Goal: Contribute content

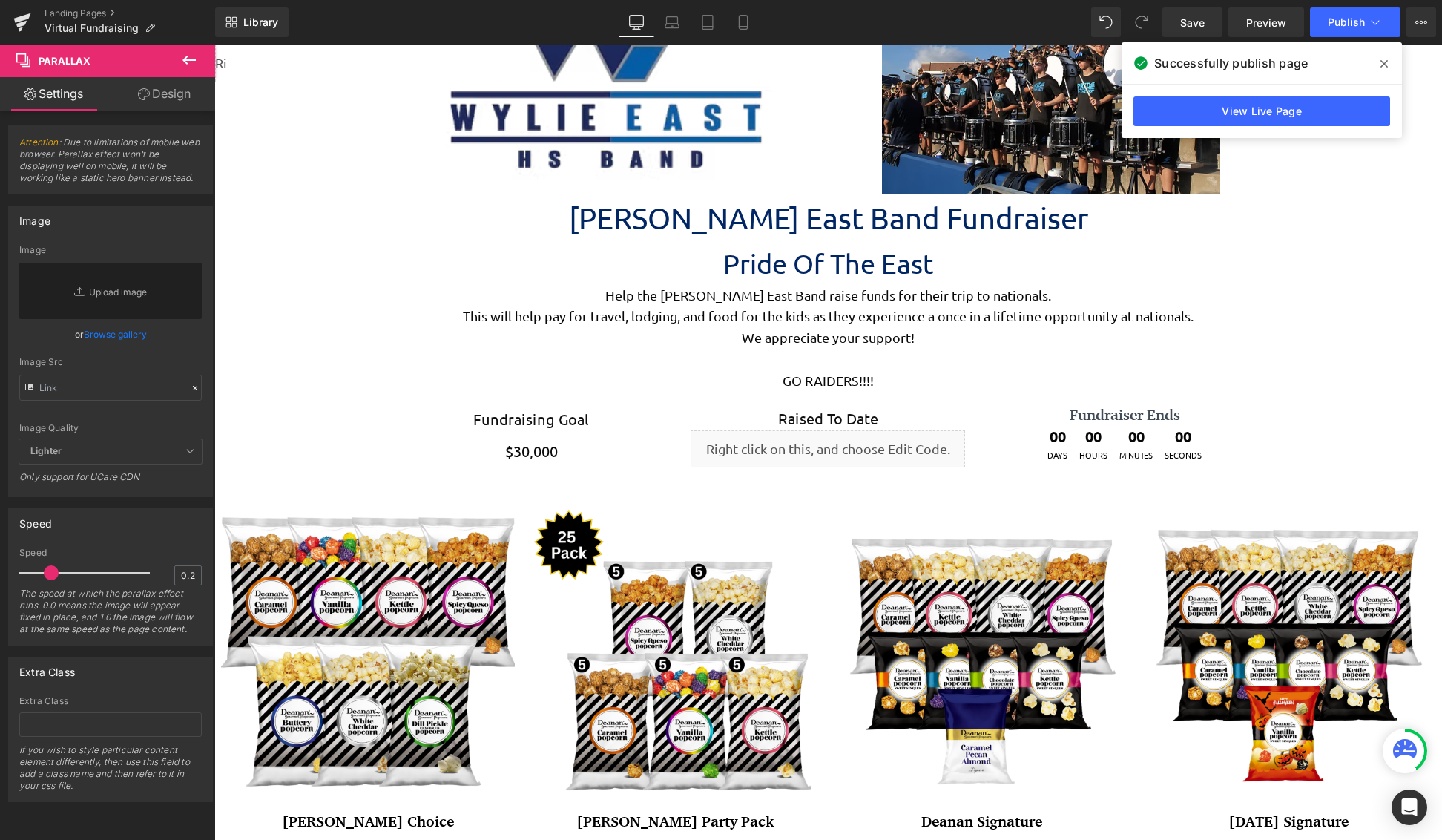
scroll to position [3931, 1216]
click at [1388, 64] on span at bounding box center [1384, 63] width 24 height 24
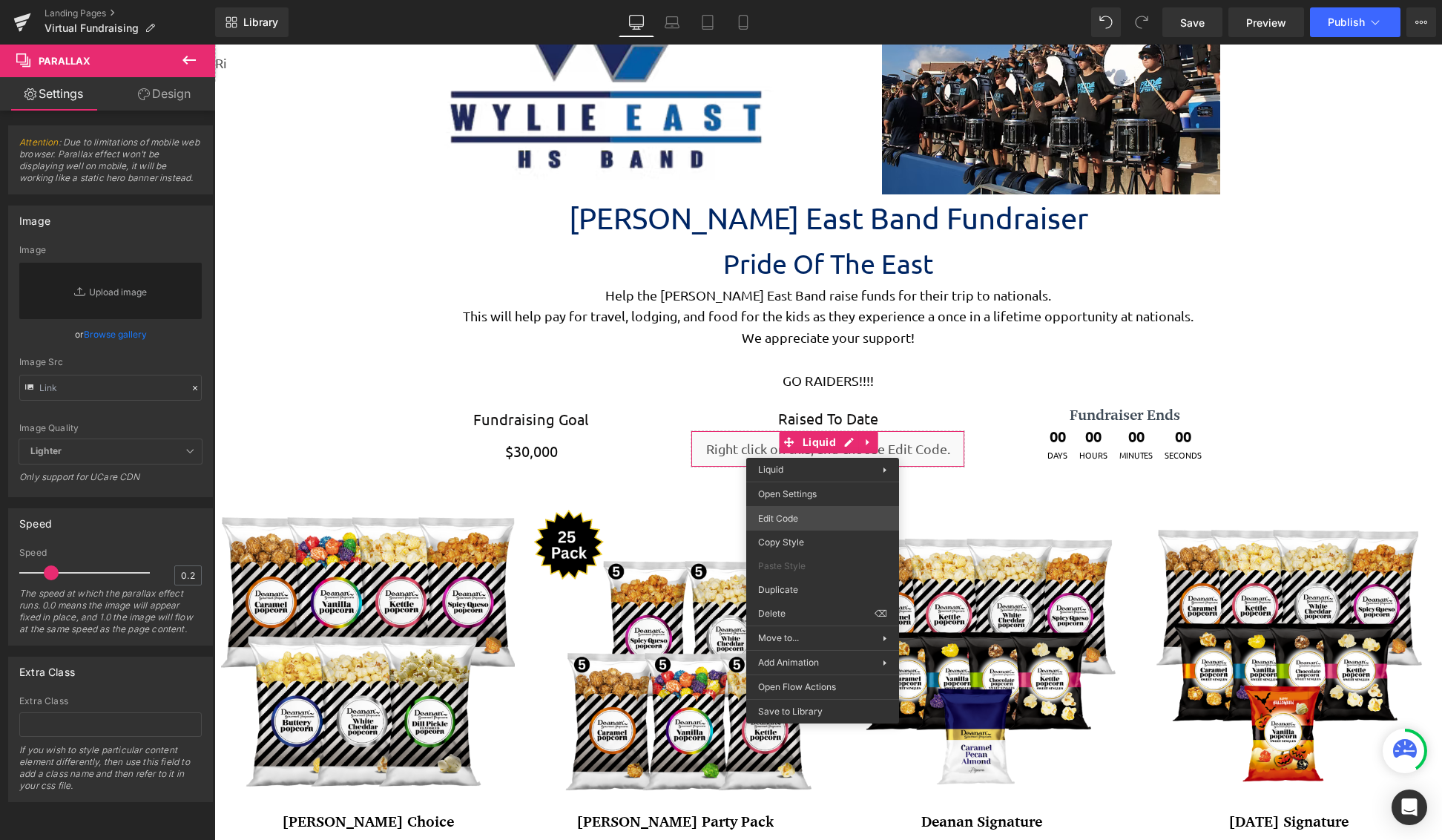
click at [833, 0] on div "You are previewing how the will restyle your page. You can not edit Elements in…" at bounding box center [721, 0] width 1442 height 0
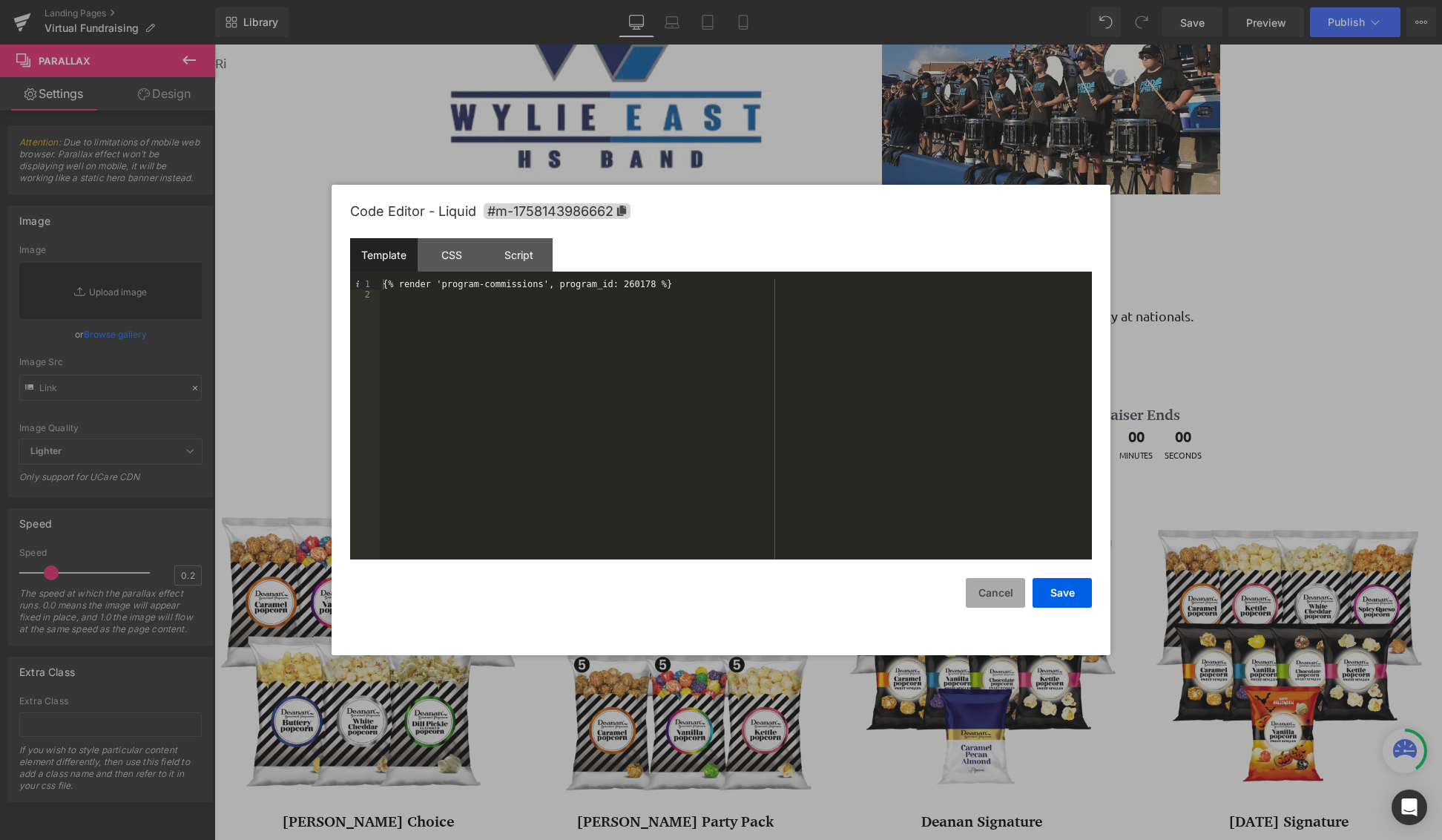
click at [981, 601] on button "Cancel" at bounding box center [995, 592] width 60 height 29
click at [828, 0] on div "You are previewing how the will restyle your page. You can not edit Elements in…" at bounding box center [721, 0] width 1442 height 0
click at [421, 286] on div "{% render 'program-commissions', program_id: 260178 %}" at bounding box center [736, 430] width 713 height 301
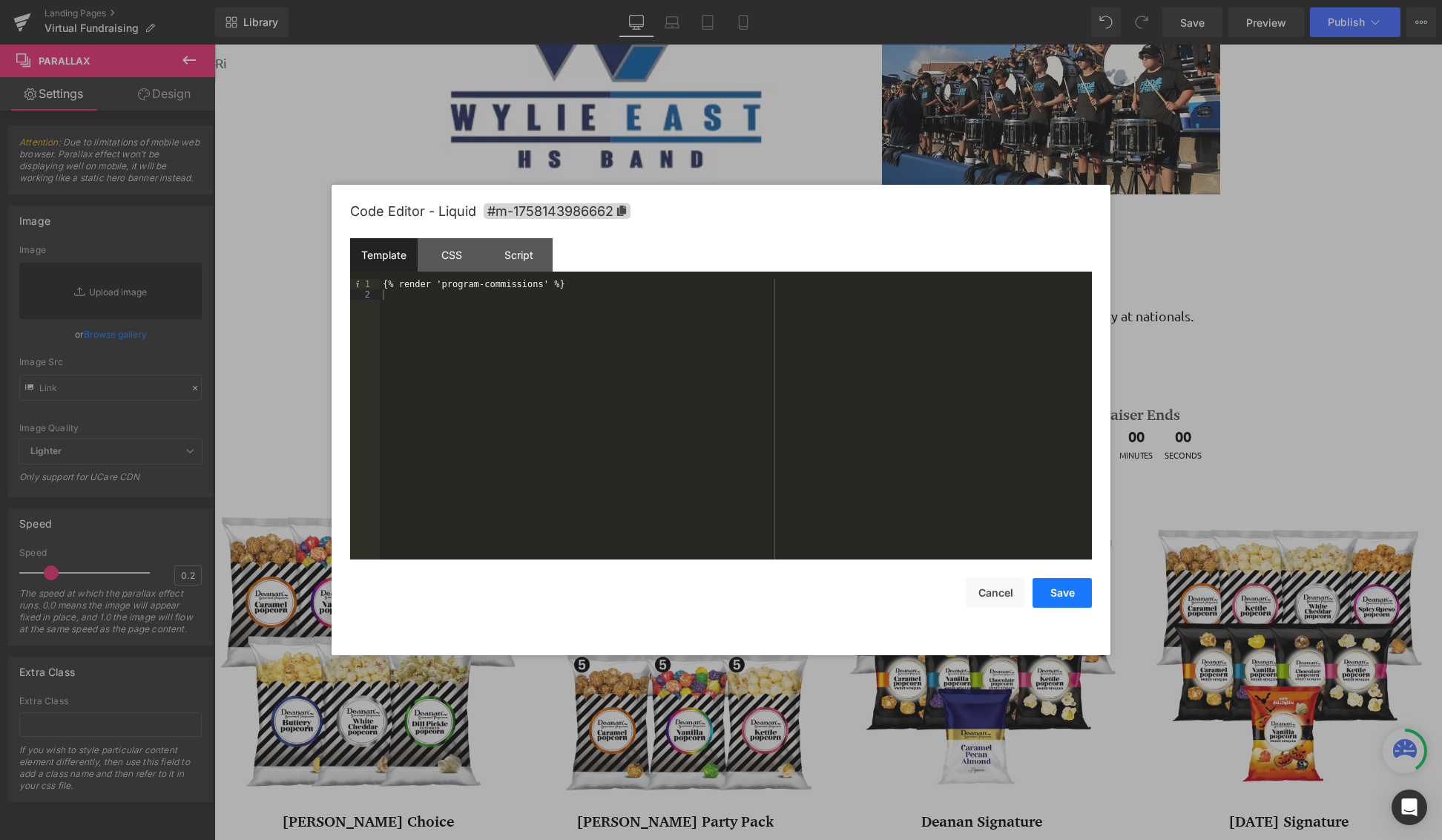
click at [1056, 600] on button "Save" at bounding box center [1062, 592] width 60 height 29
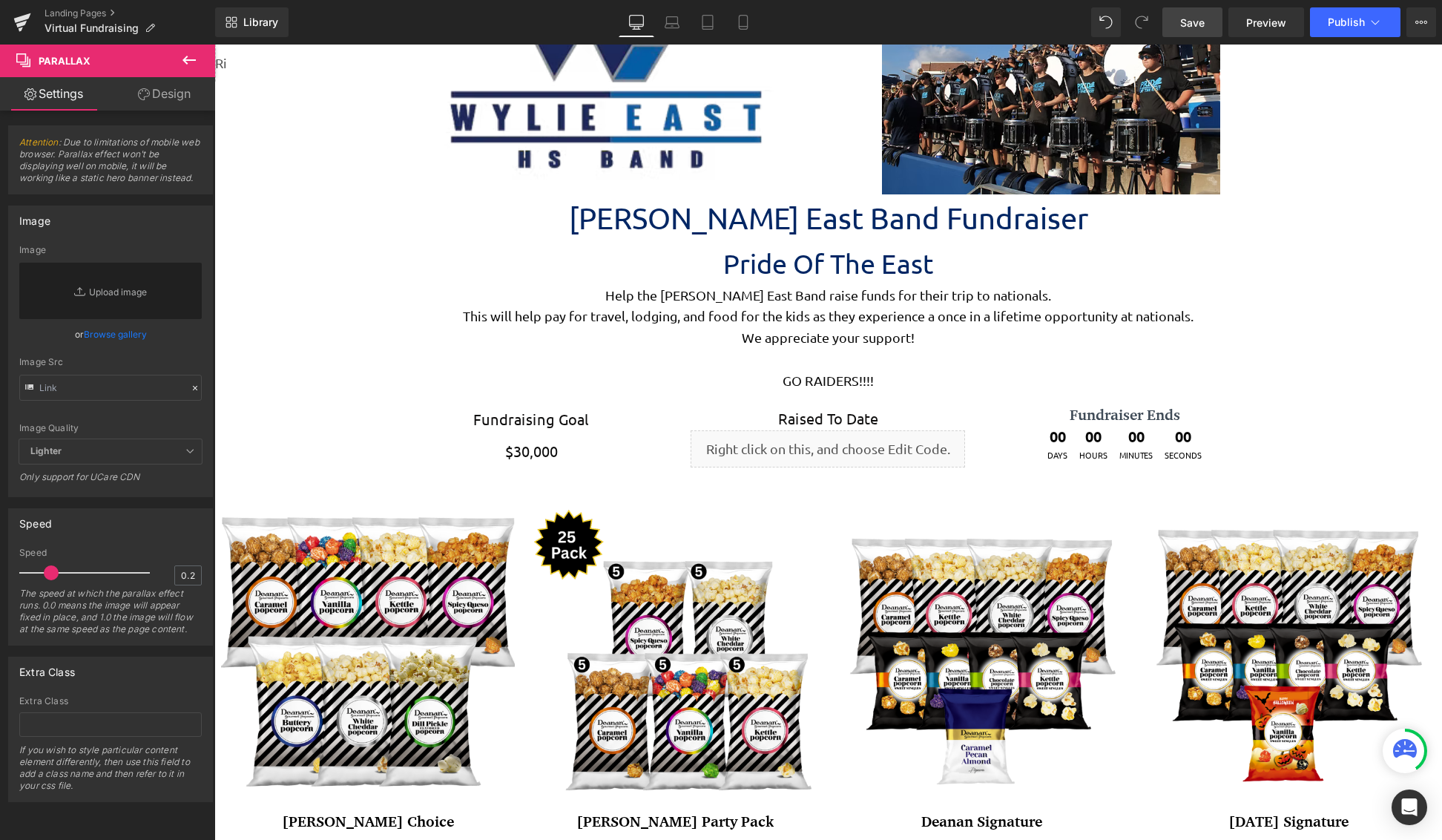
click at [1184, 26] on span "Save" at bounding box center [1191, 22] width 24 height 15
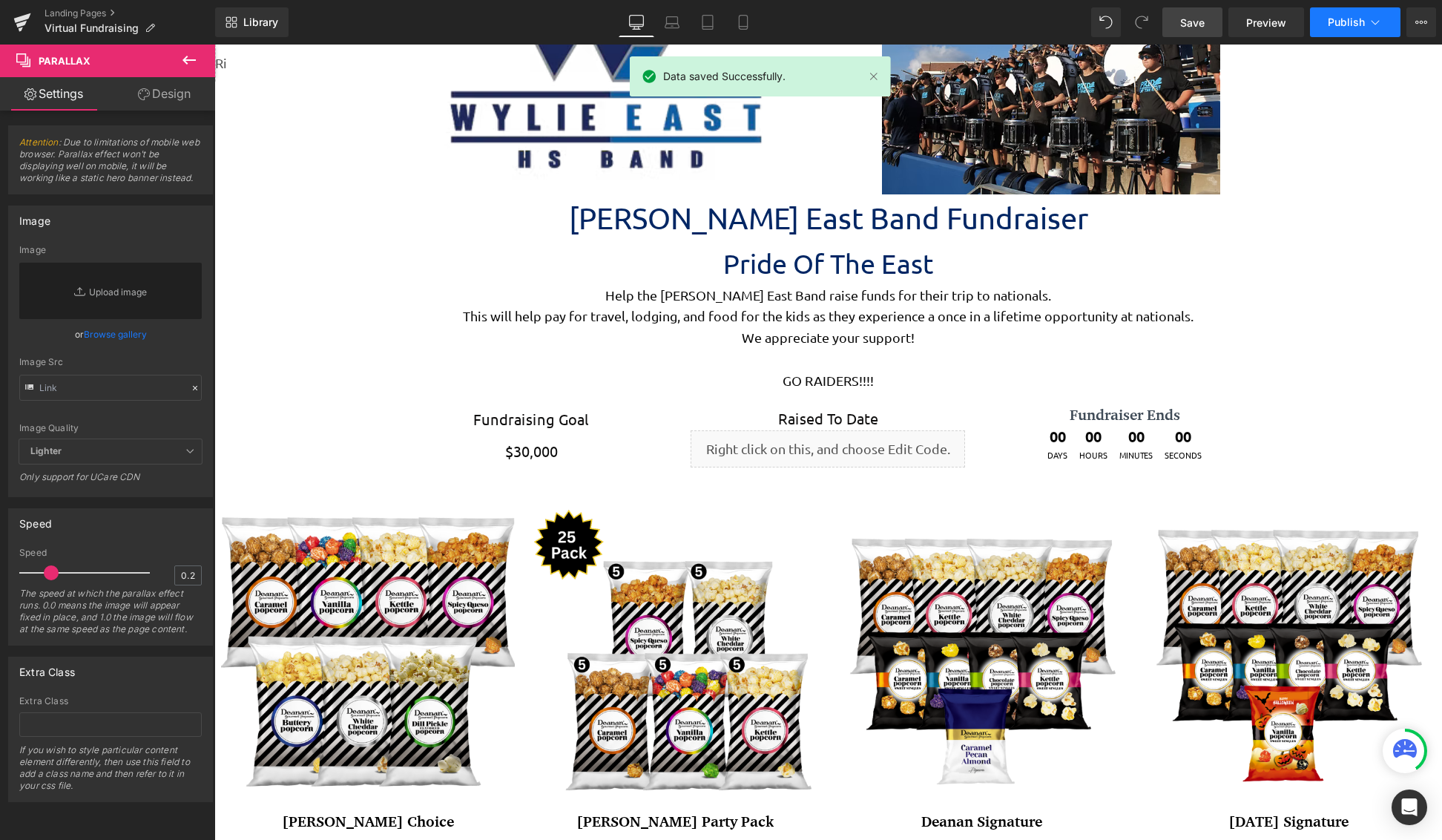
click at [1352, 21] on span "Publish" at bounding box center [1347, 21] width 37 height 12
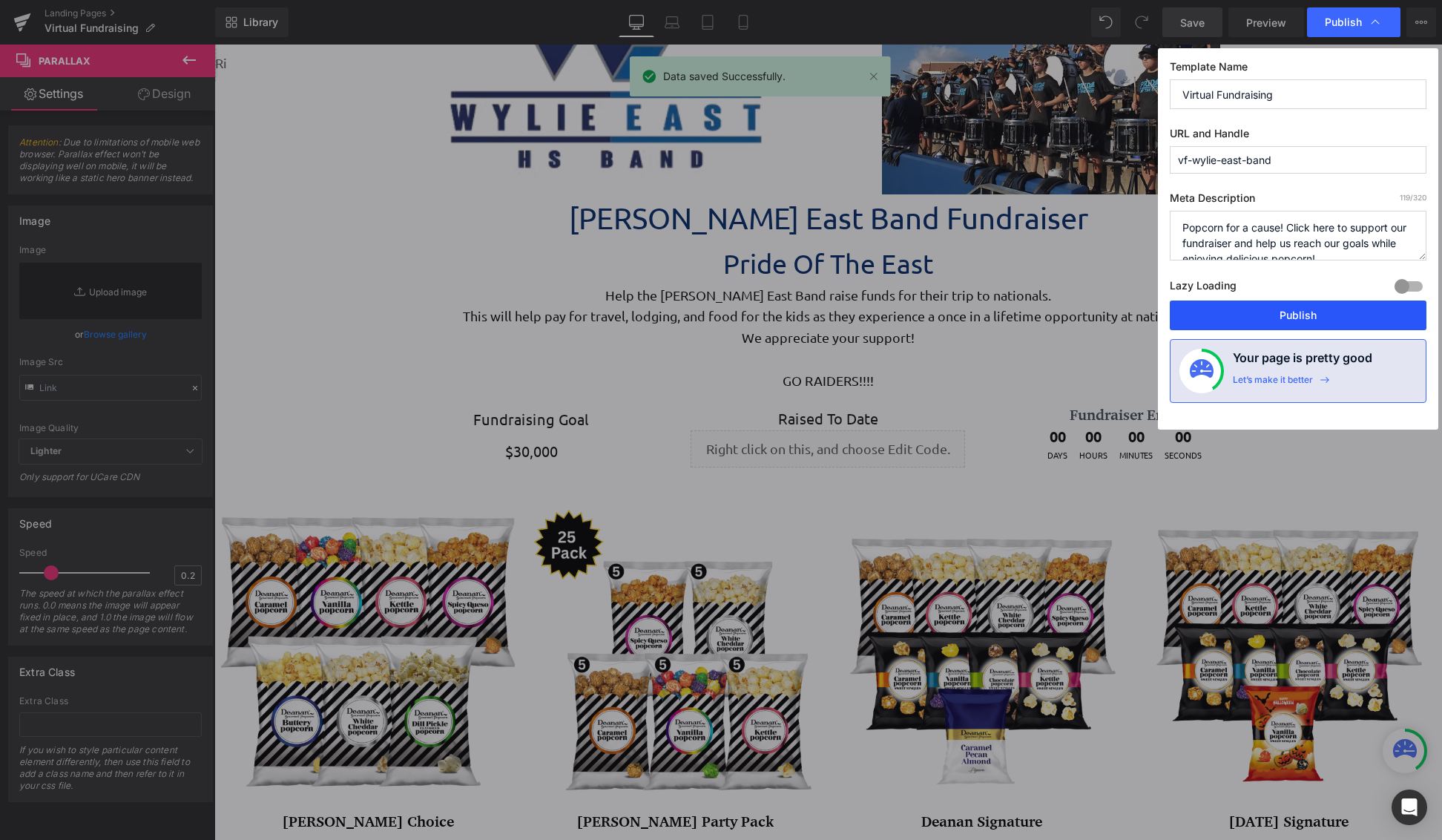
click at [1316, 316] on button "Publish" at bounding box center [1298, 315] width 257 height 29
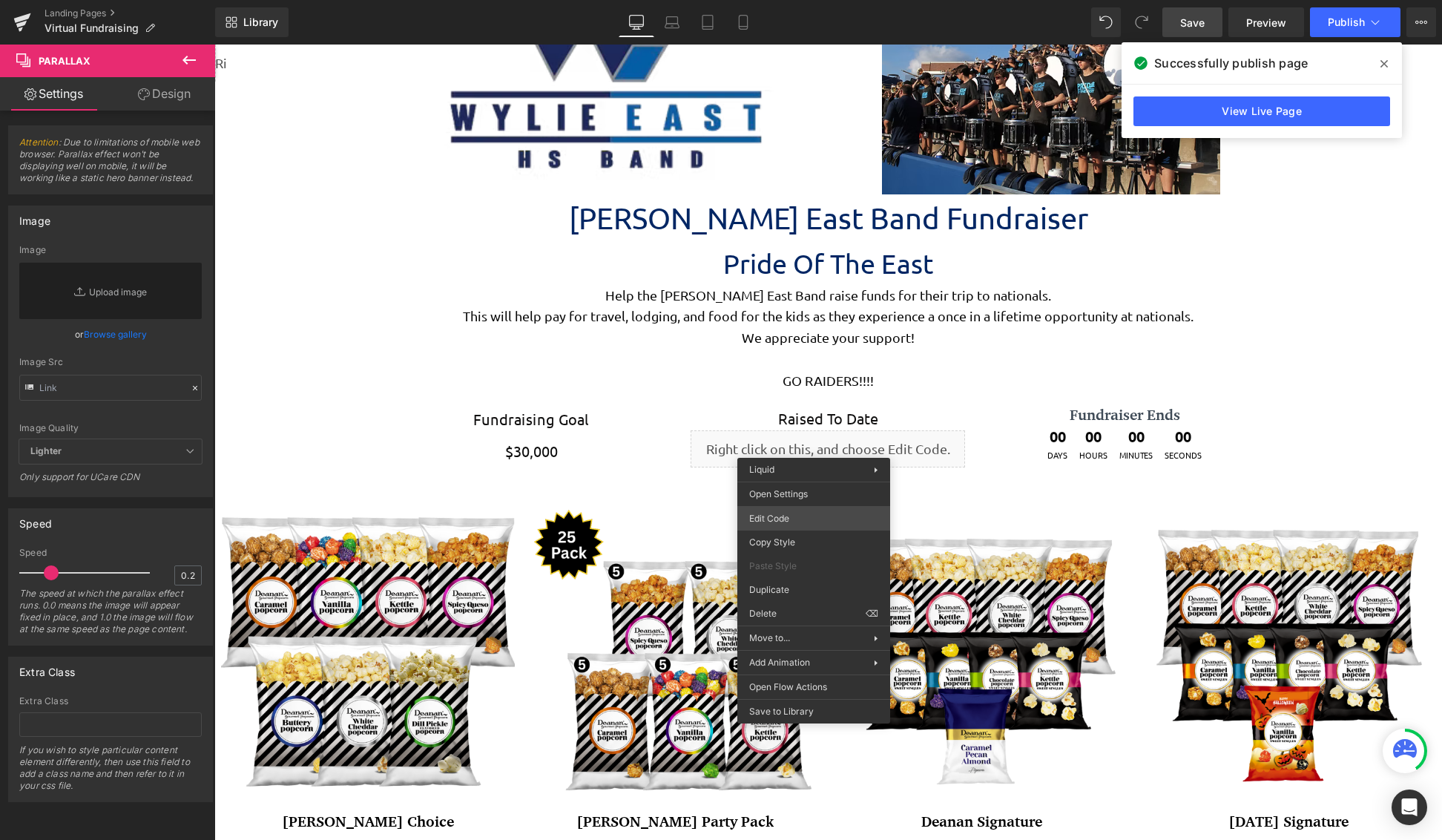
click at [827, 0] on div "You are previewing how the will restyle your page. You can not edit Elements in…" at bounding box center [721, 0] width 1442 height 0
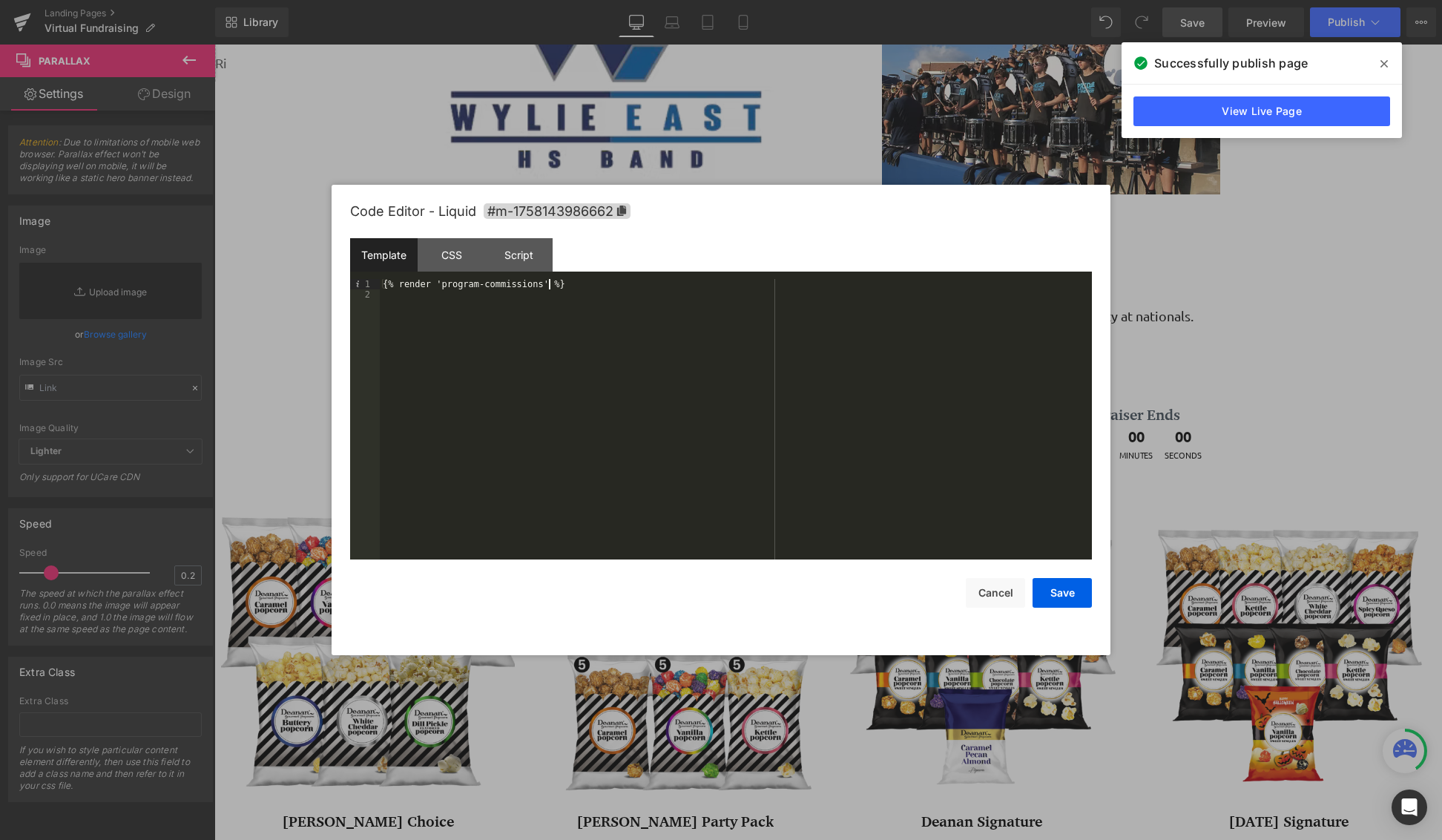
drag, startPoint x: 597, startPoint y: 284, endPoint x: 325, endPoint y: 279, distance: 272.0
click at [325, 279] on body "You are previewing how the will restyle your page. You can not edit Elements in…" at bounding box center [721, 420] width 1442 height 840
click at [1061, 601] on button "Save" at bounding box center [1062, 592] width 60 height 29
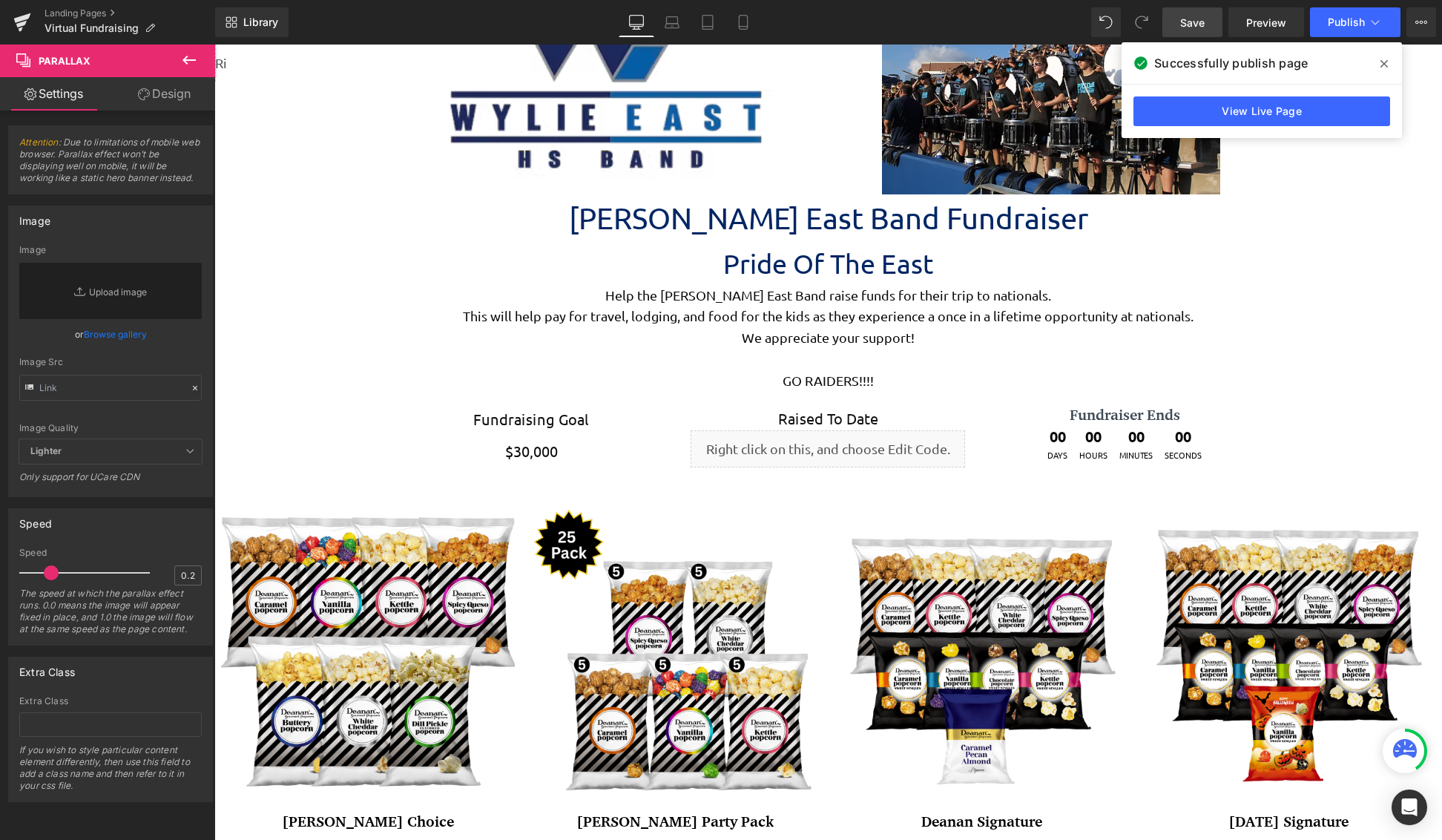
click at [1201, 19] on span "Save" at bounding box center [1191, 22] width 24 height 15
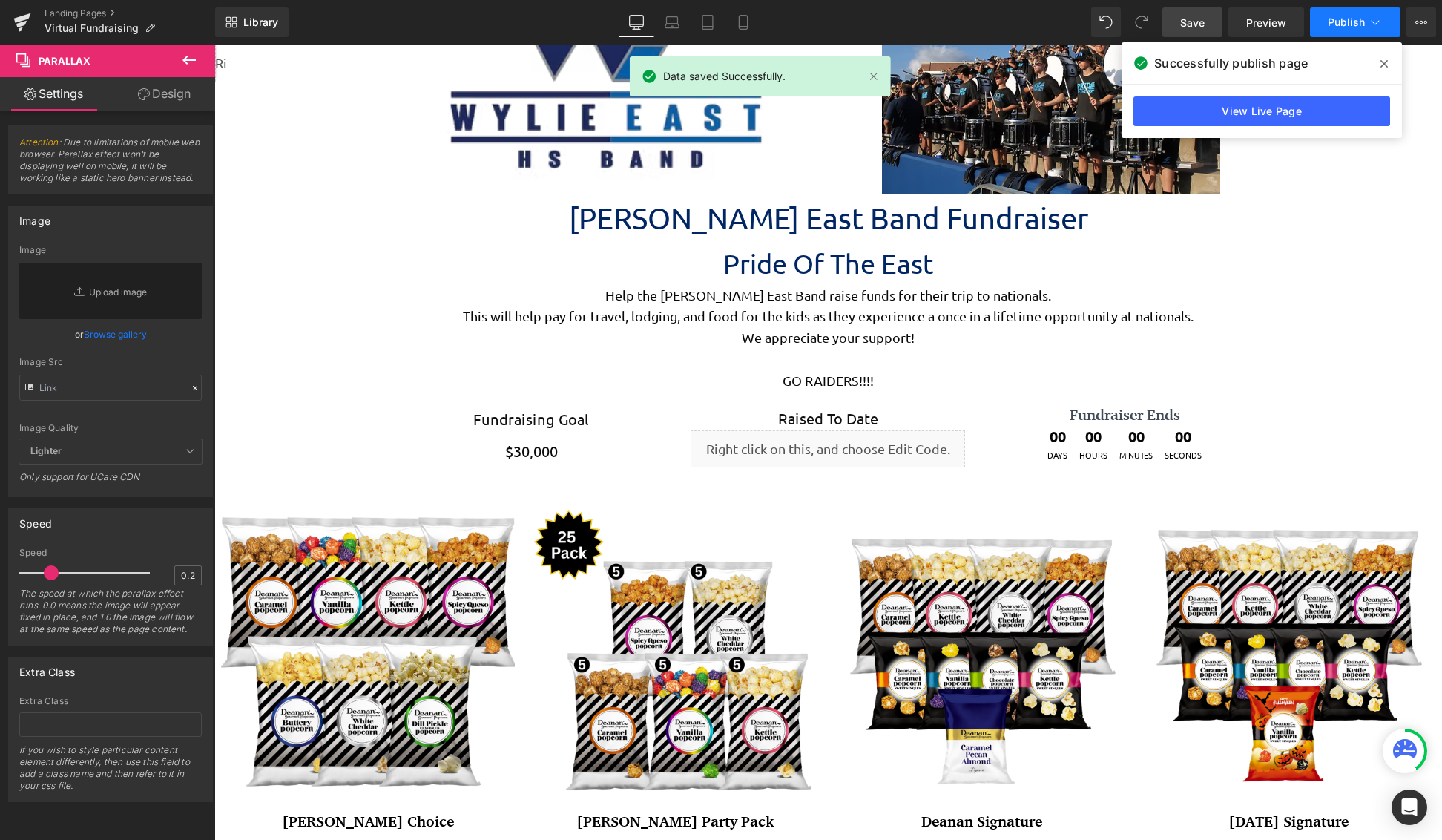
click at [1331, 23] on span "Publish" at bounding box center [1347, 21] width 37 height 12
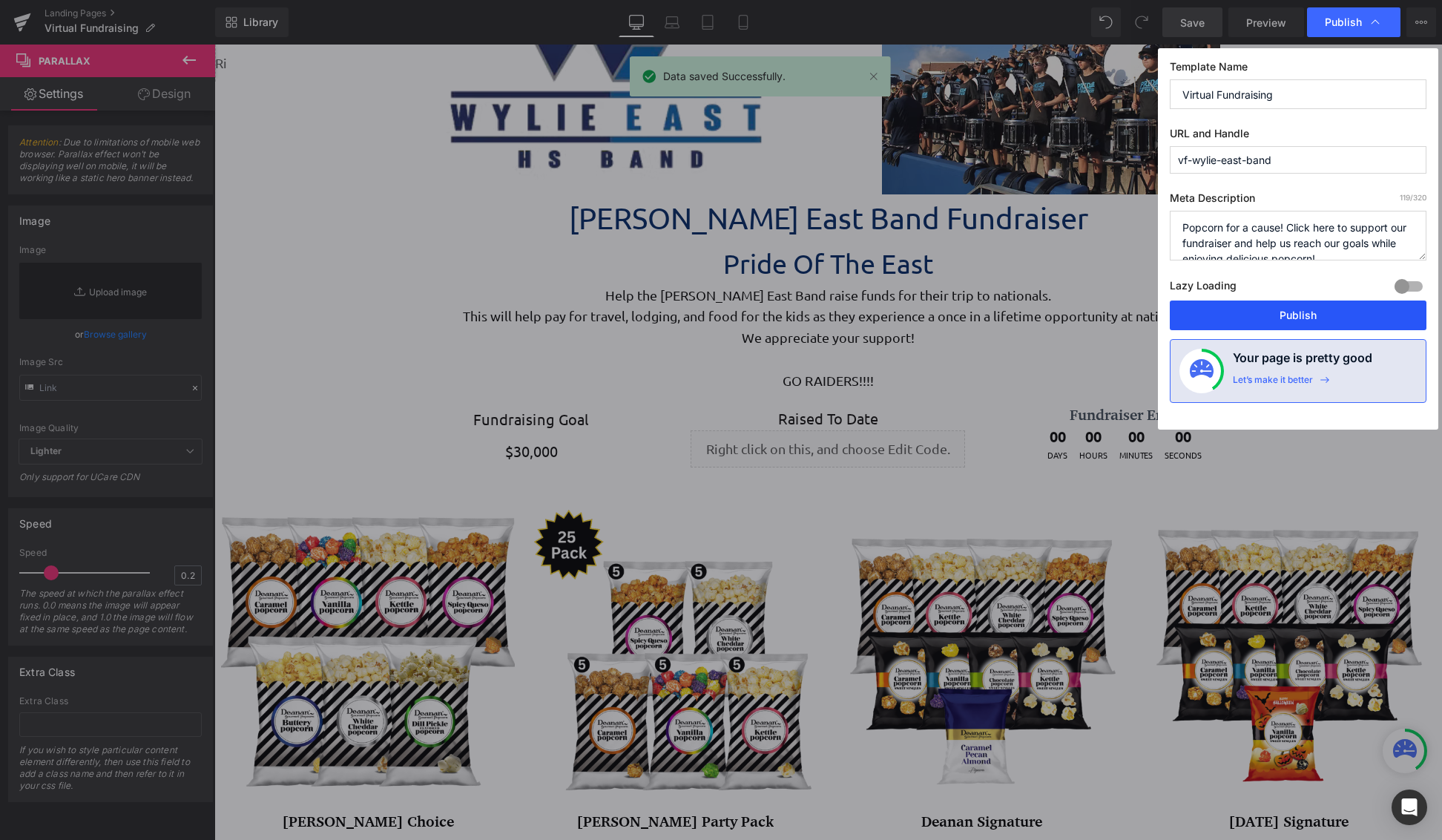
click at [1297, 317] on button "Publish" at bounding box center [1298, 315] width 257 height 29
